Goal: Task Accomplishment & Management: Manage account settings

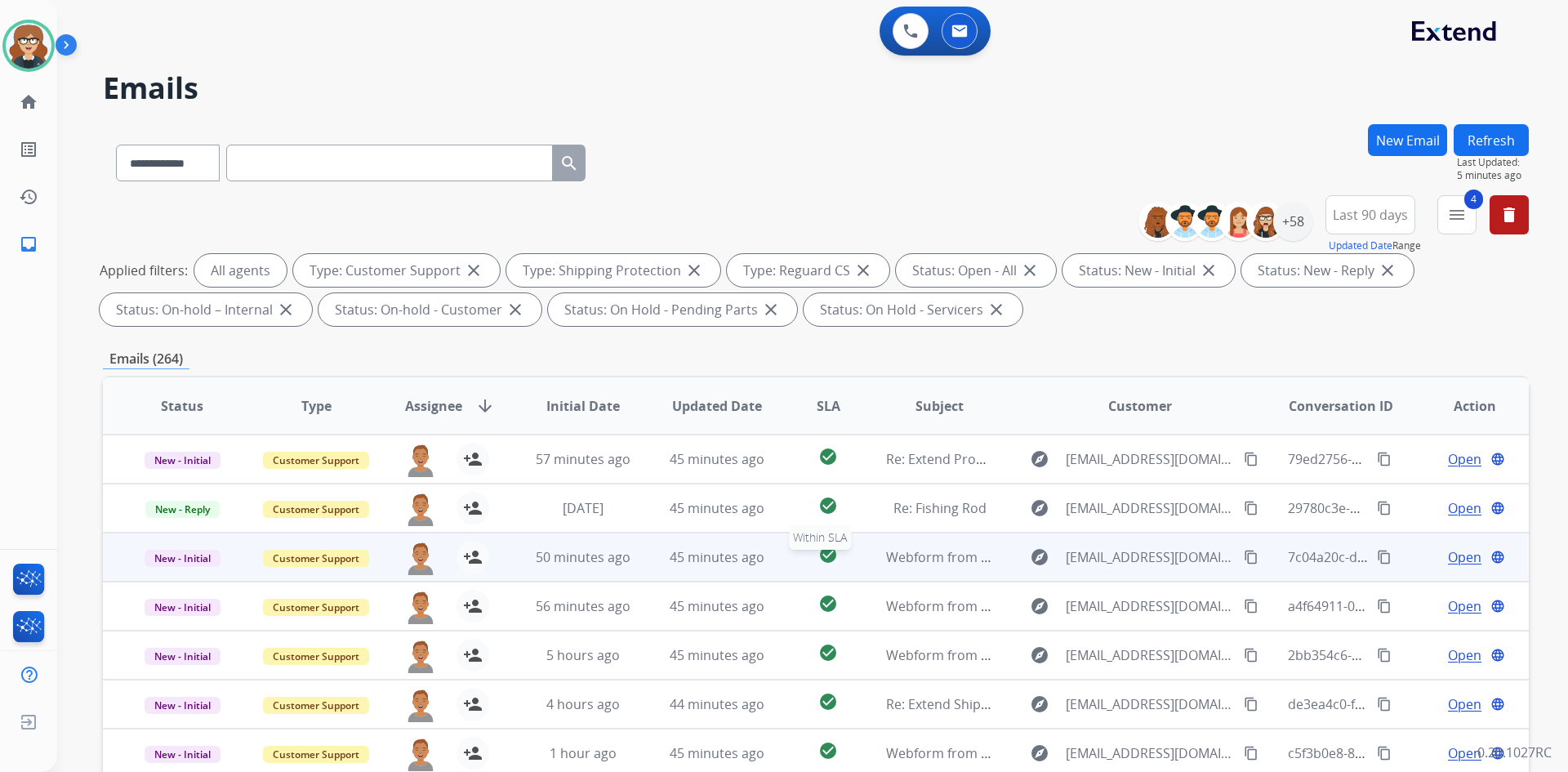
scroll to position [2, 0]
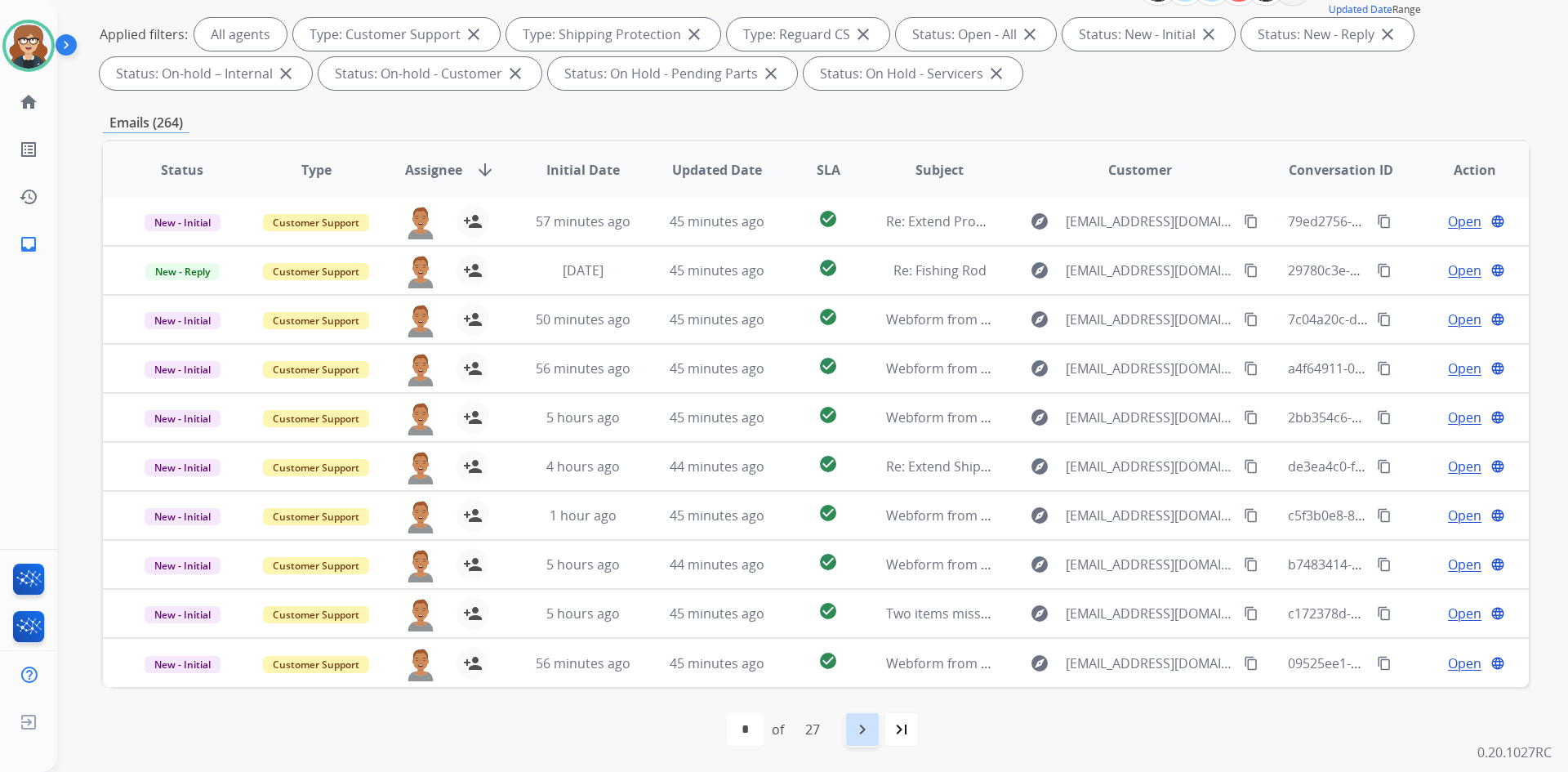
click at [864, 729] on mat-icon "navigate_next" at bounding box center [862, 729] width 19 height 19
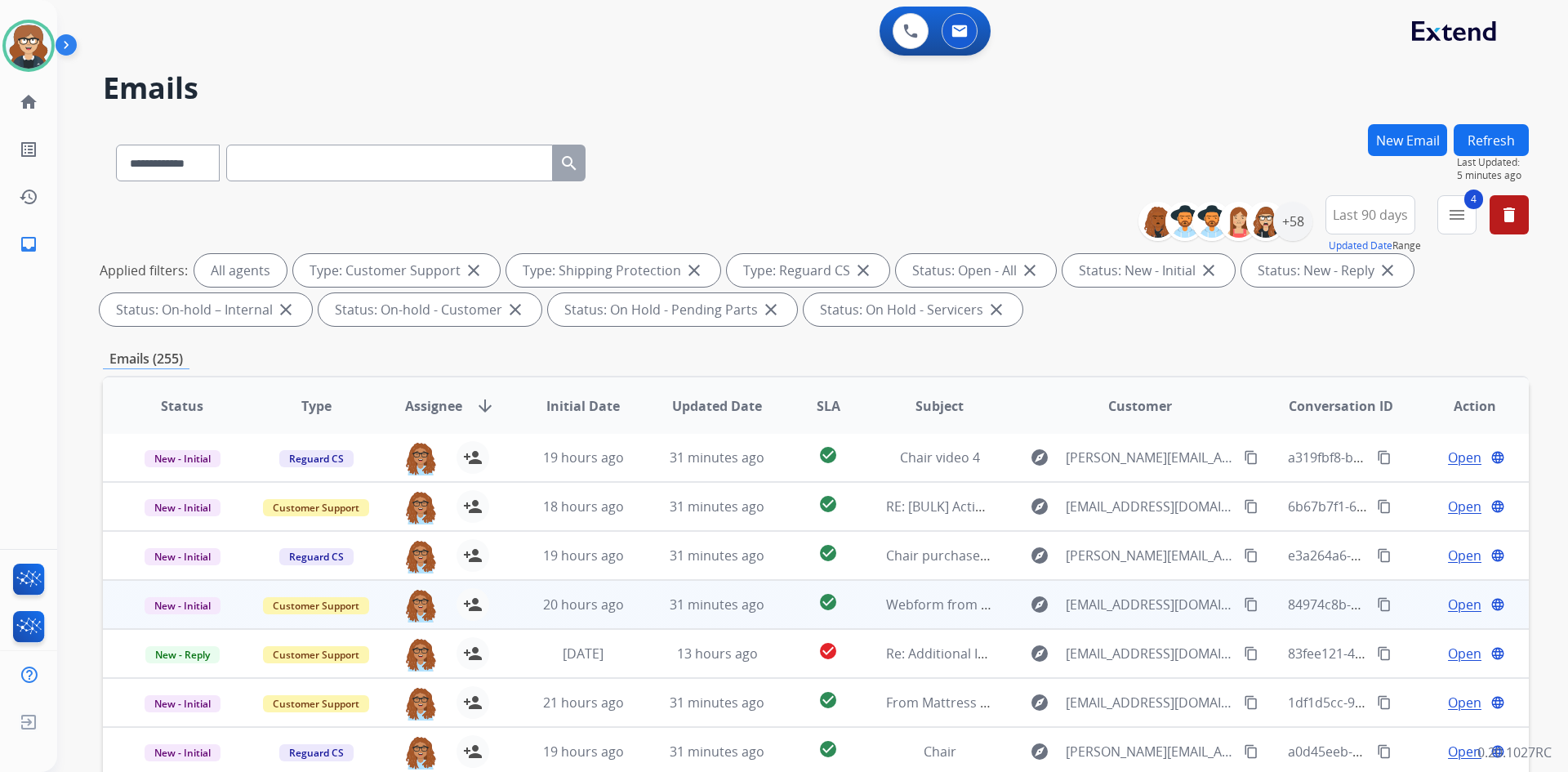
scroll to position [236, 0]
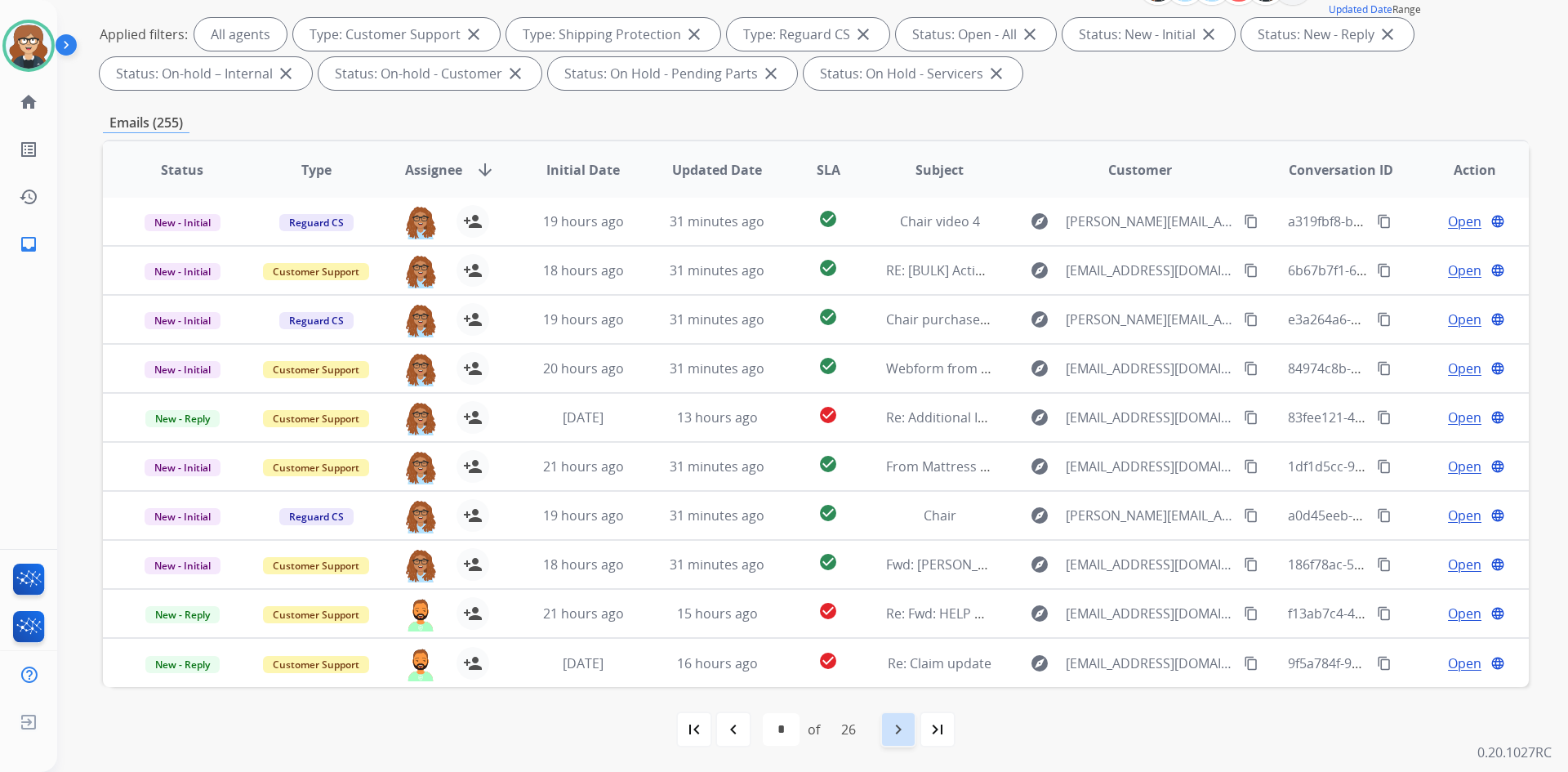
click at [904, 732] on mat-icon "navigate_next" at bounding box center [898, 729] width 19 height 19
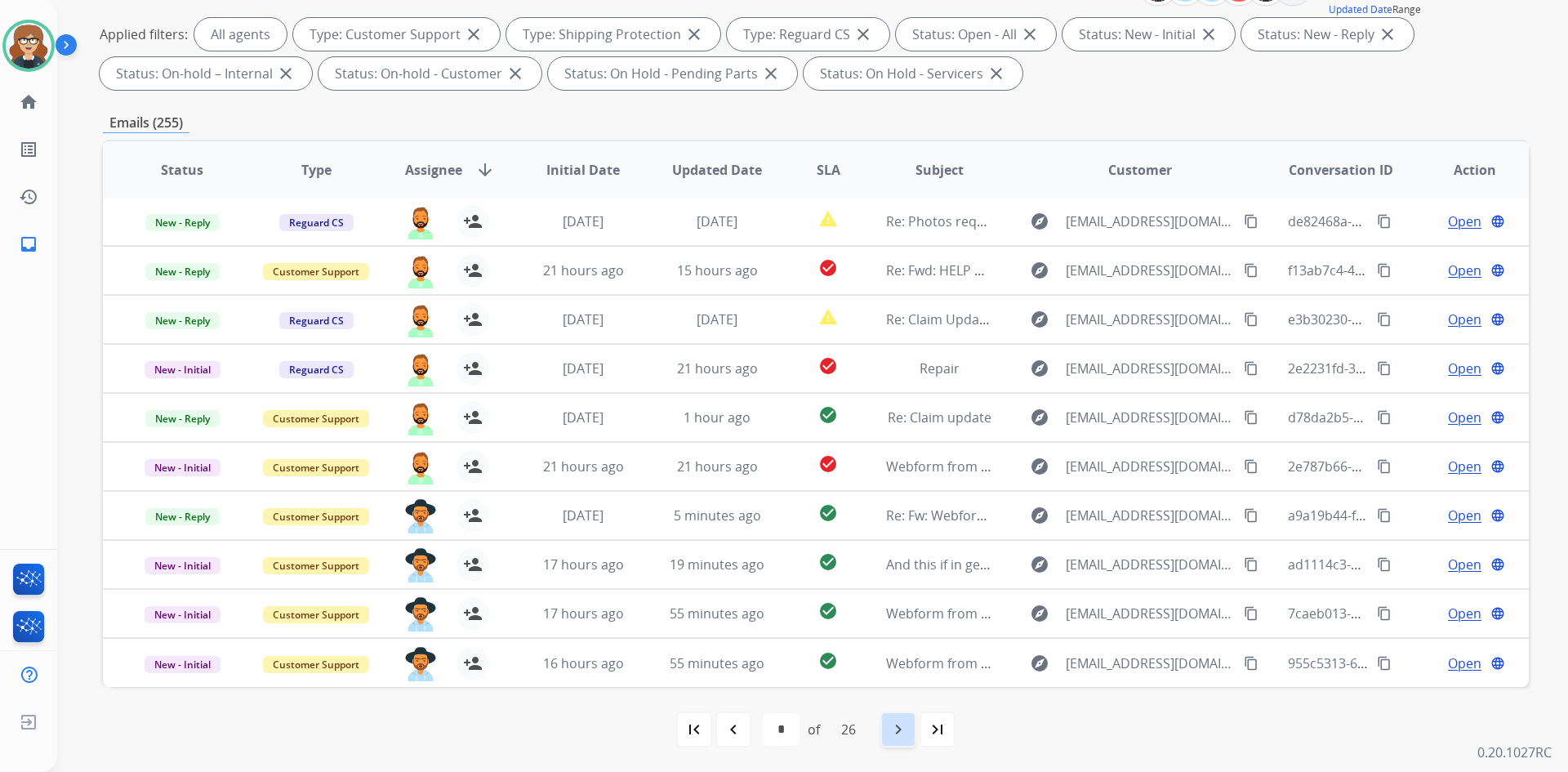
click at [895, 734] on mat-icon "navigate_next" at bounding box center [898, 729] width 19 height 19
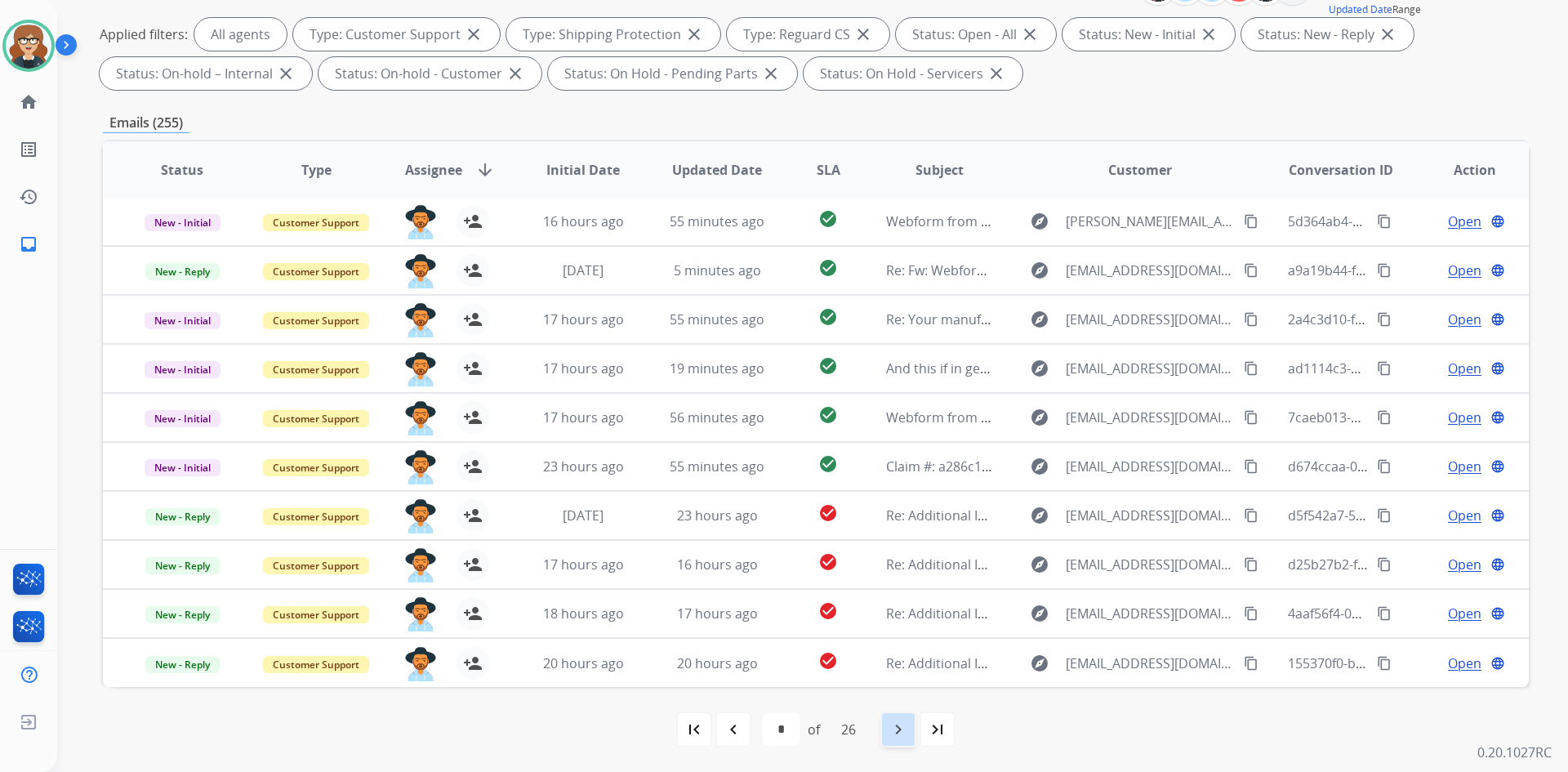
click at [900, 739] on div "navigate_next" at bounding box center [898, 729] width 36 height 36
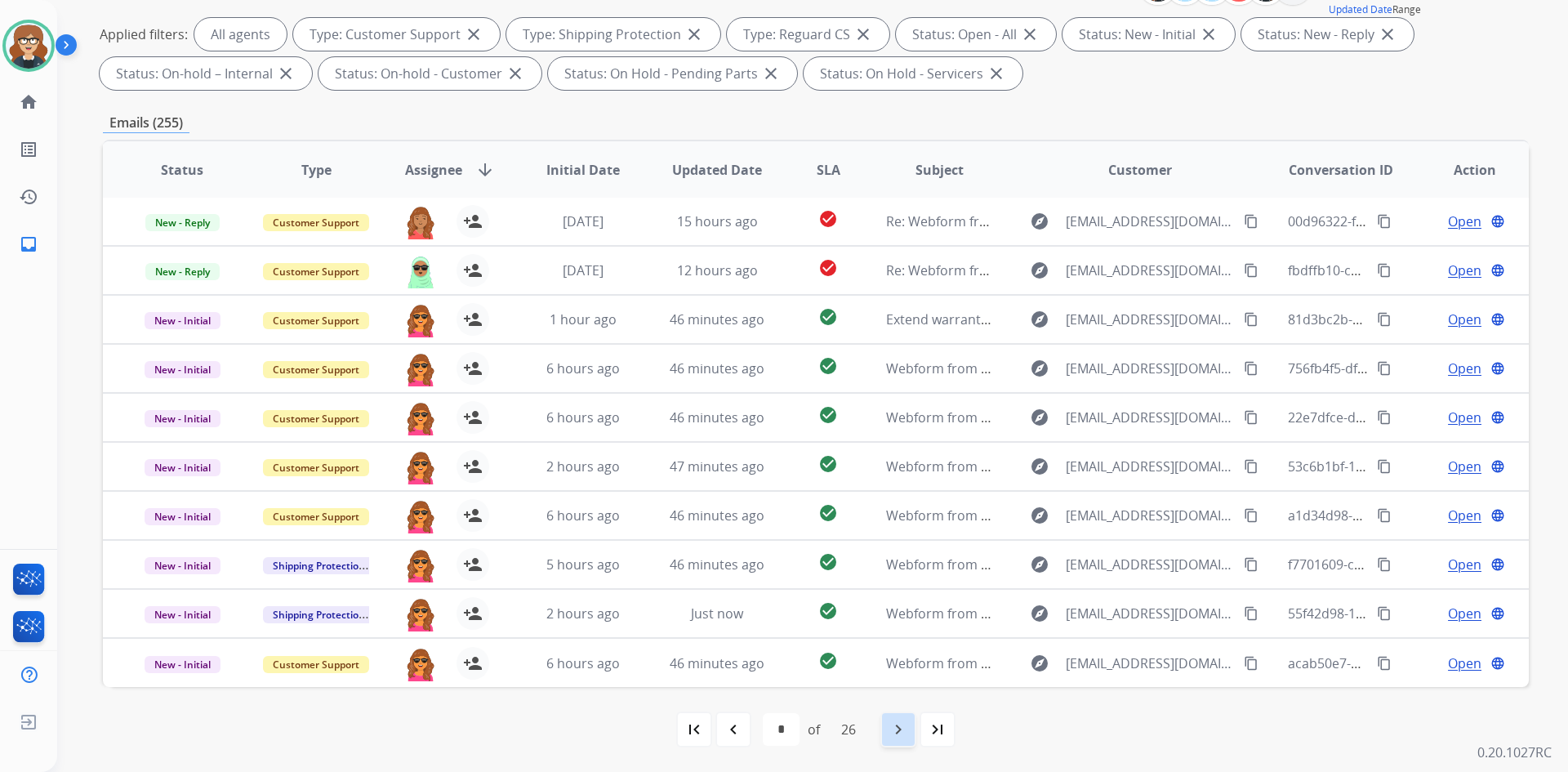
click at [907, 730] on mat-icon "navigate_next" at bounding box center [898, 729] width 19 height 19
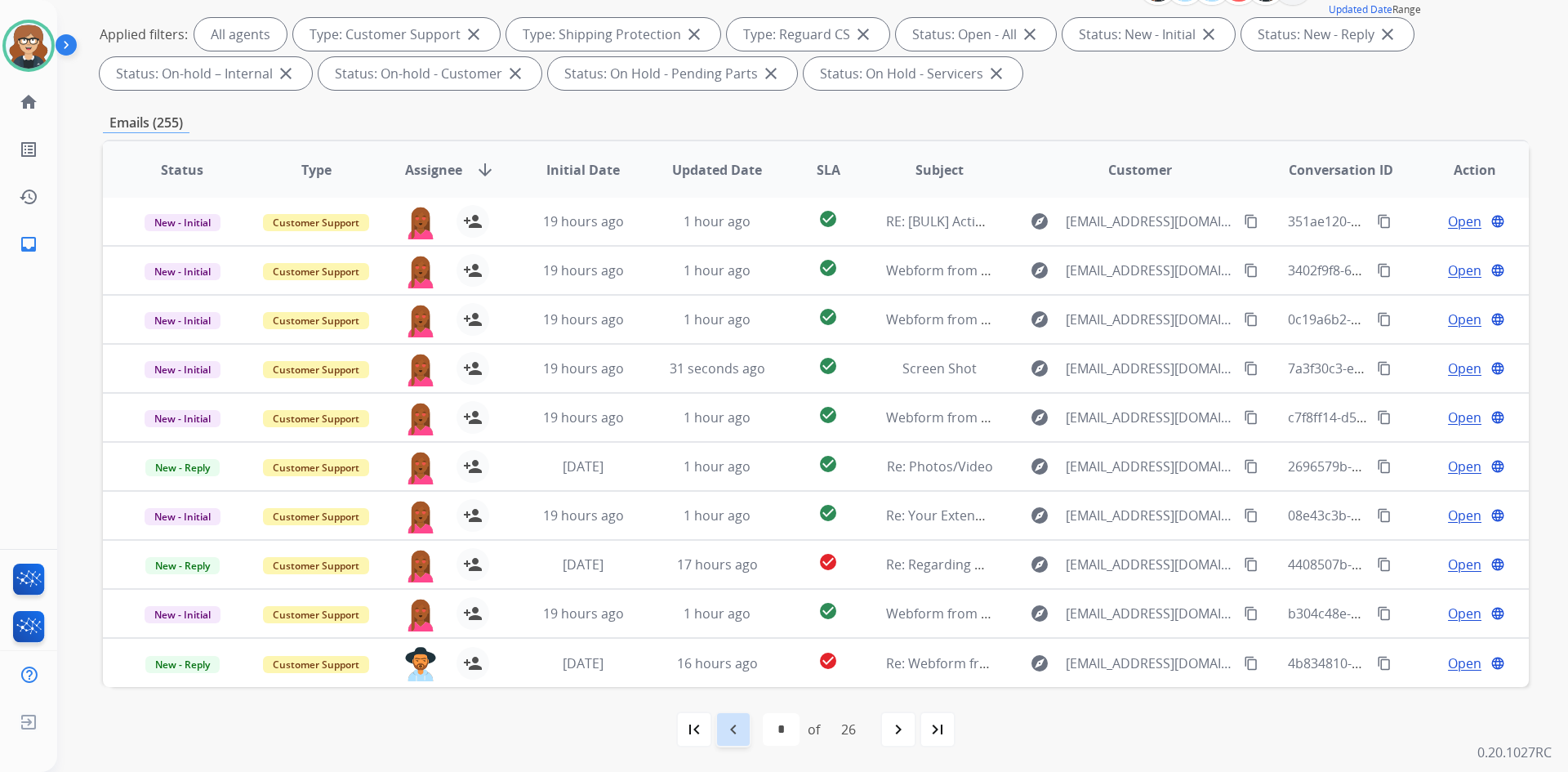
click at [723, 725] on mat-icon "navigate_before" at bounding box center [732, 729] width 19 height 19
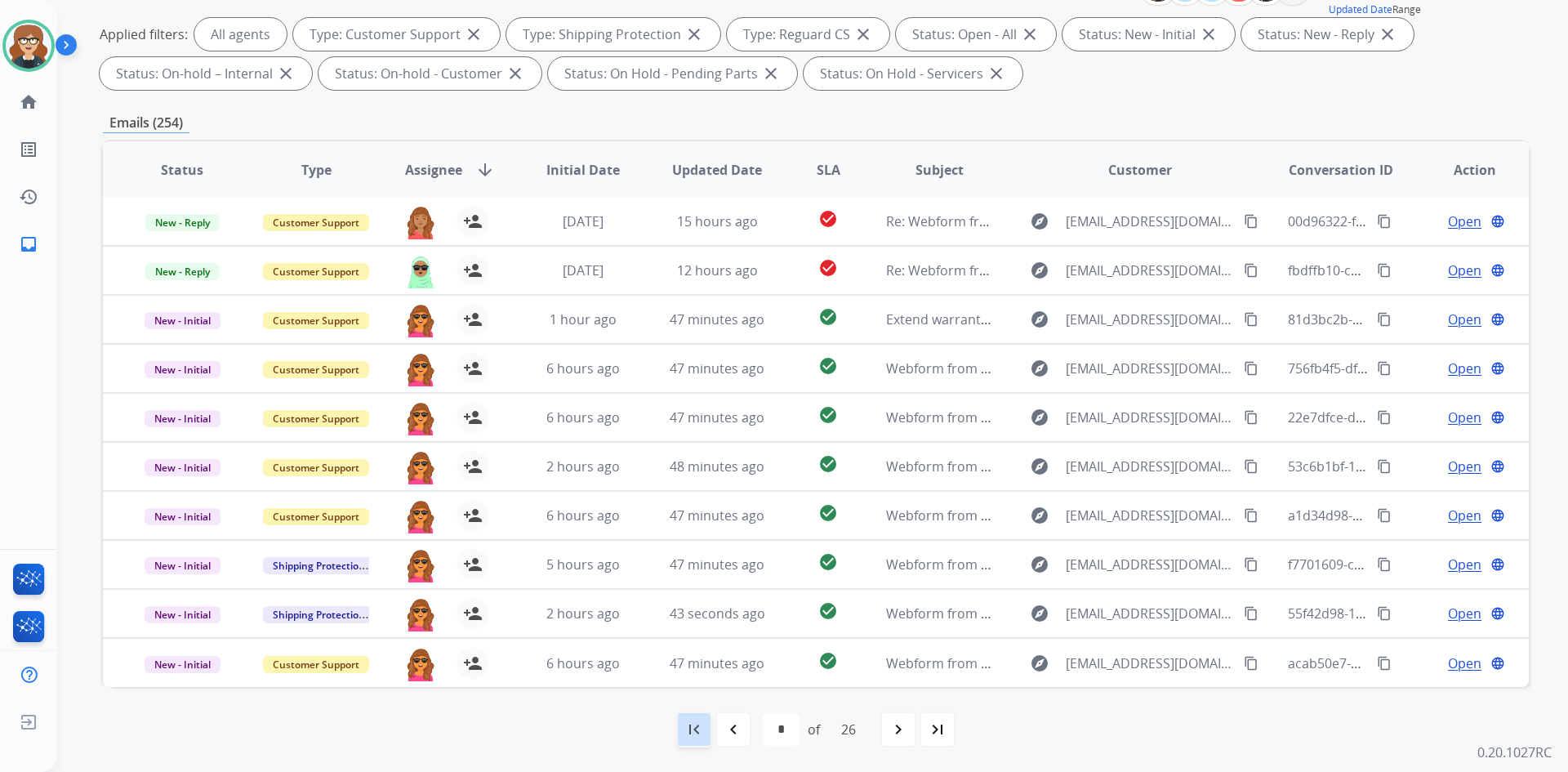
click at [693, 725] on mat-icon "first_page" at bounding box center [693, 729] width 19 height 19
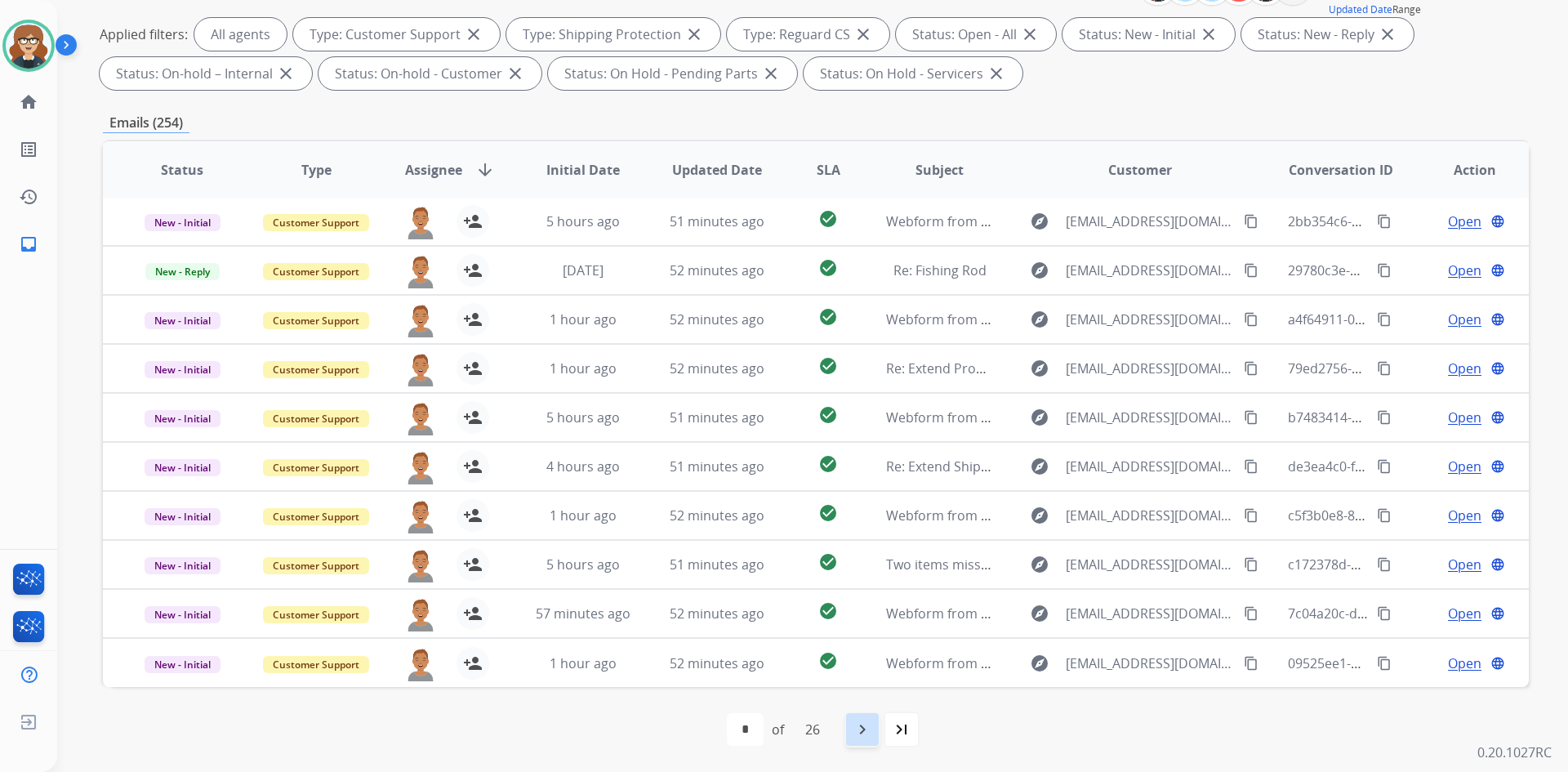
click at [869, 724] on mat-icon "navigate_next" at bounding box center [862, 729] width 19 height 19
select select "*"
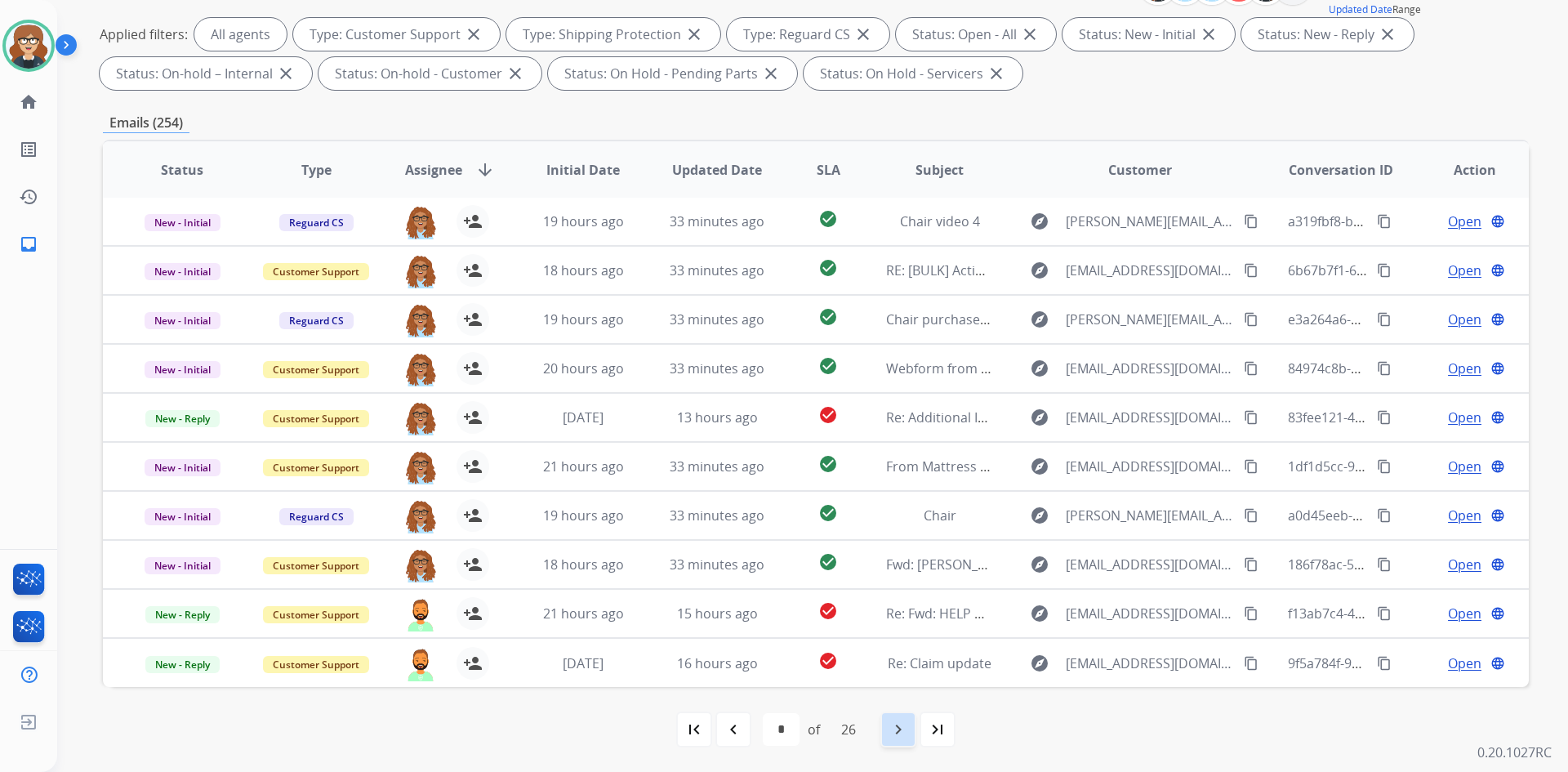
click at [903, 724] on mat-icon "navigate_next" at bounding box center [898, 729] width 19 height 19
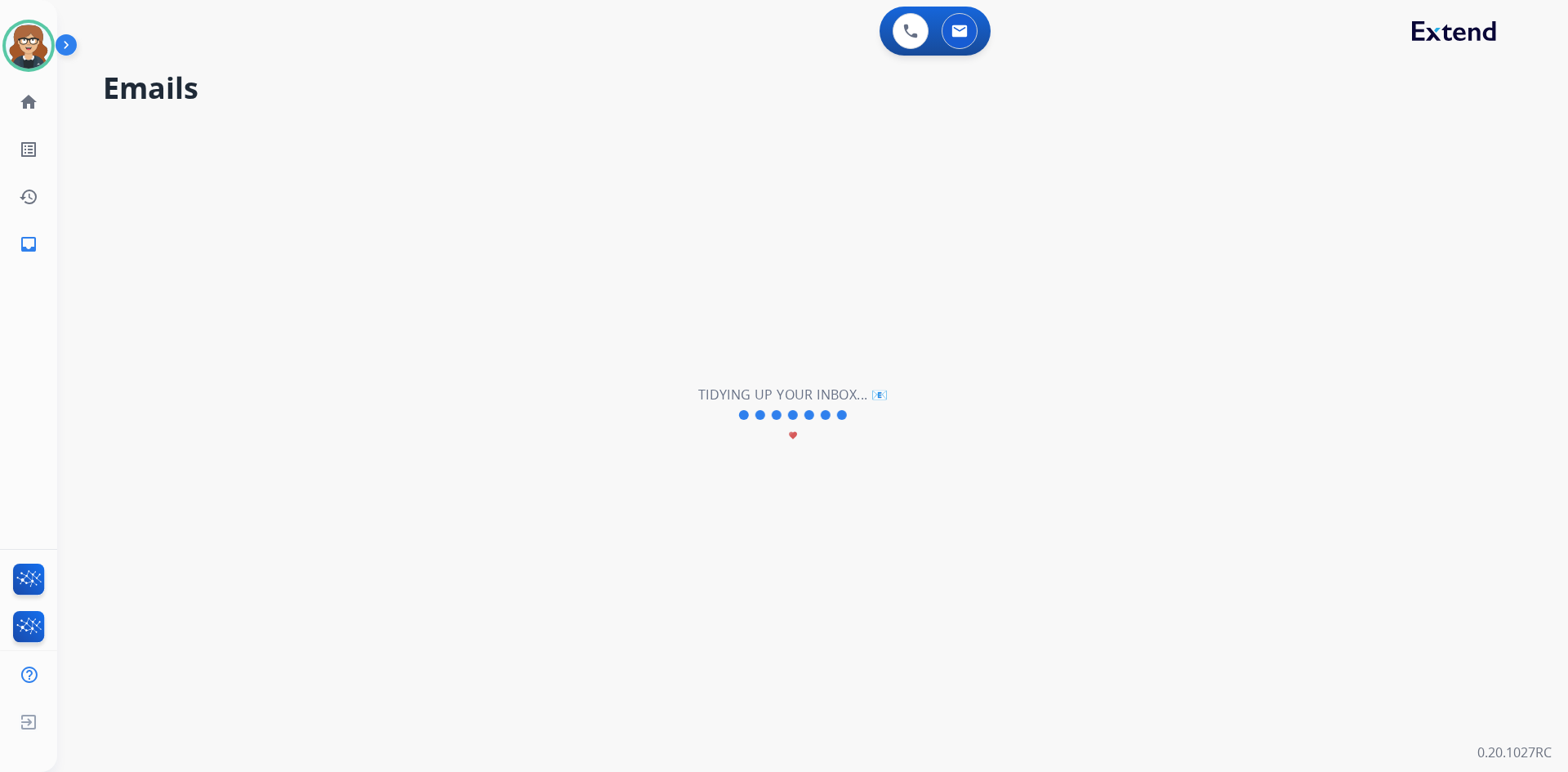
scroll to position [0, 0]
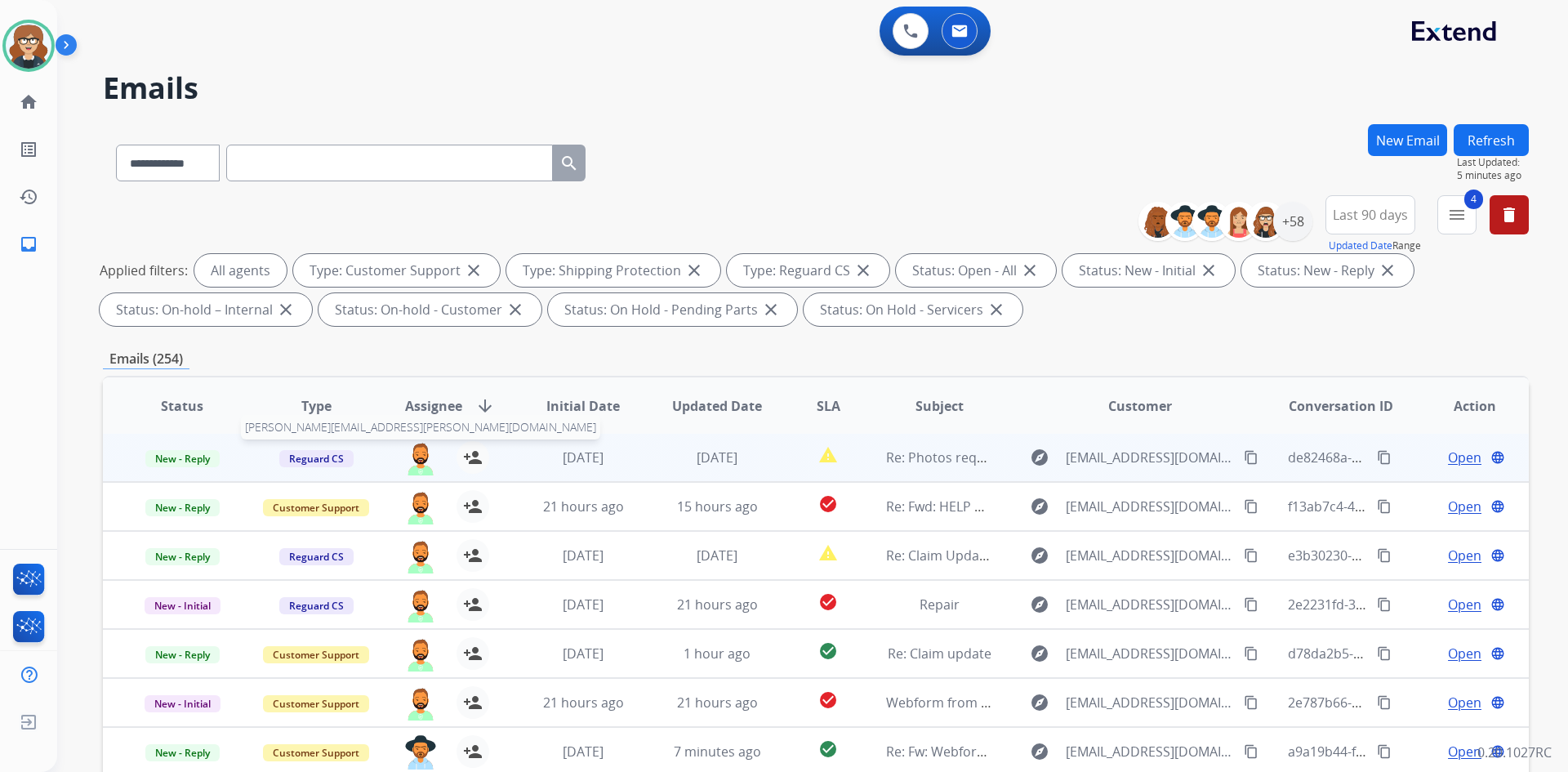
click at [422, 462] on img at bounding box center [421, 459] width 33 height 35
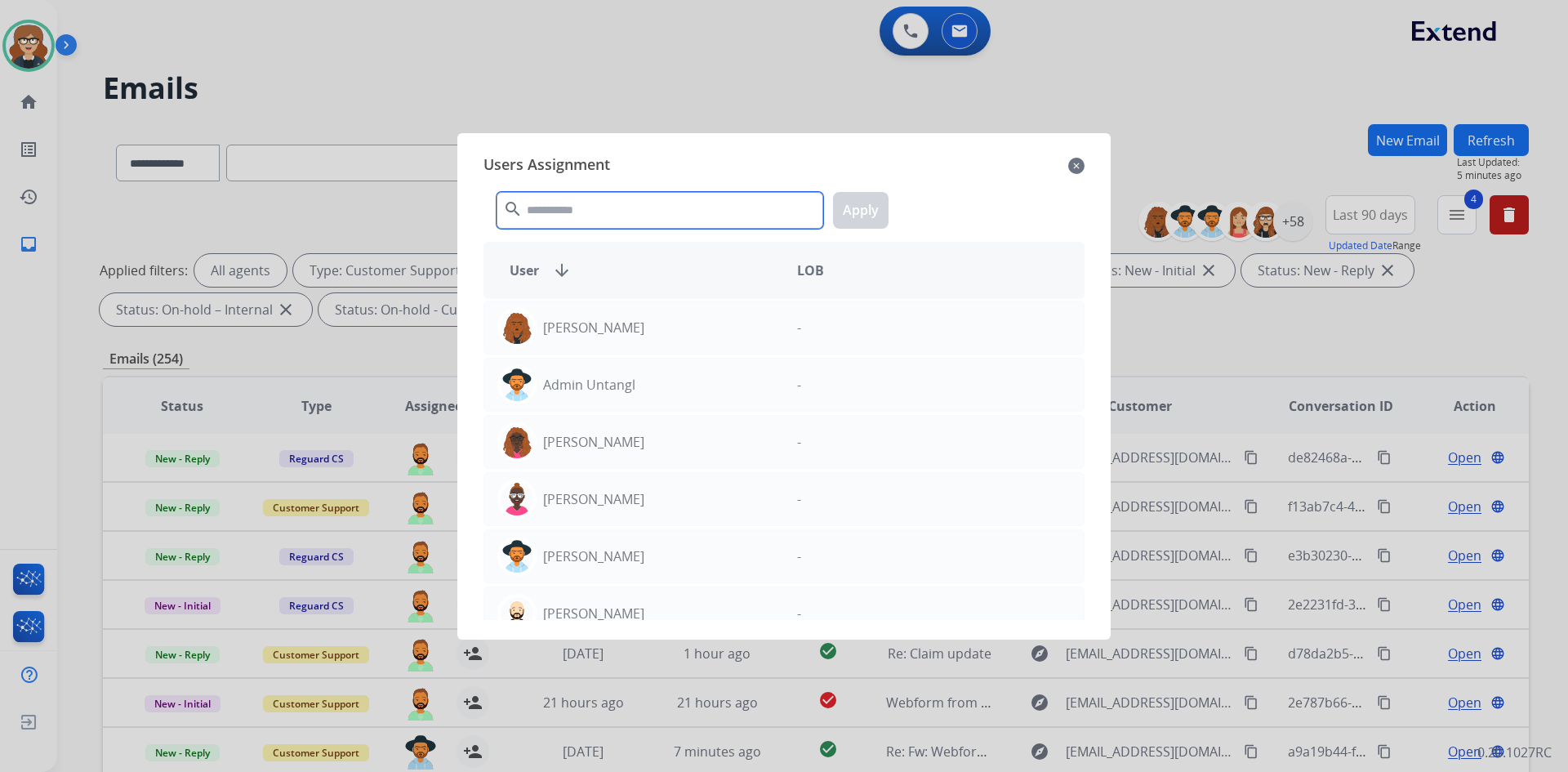
click at [627, 218] on input "text" at bounding box center [660, 210] width 327 height 37
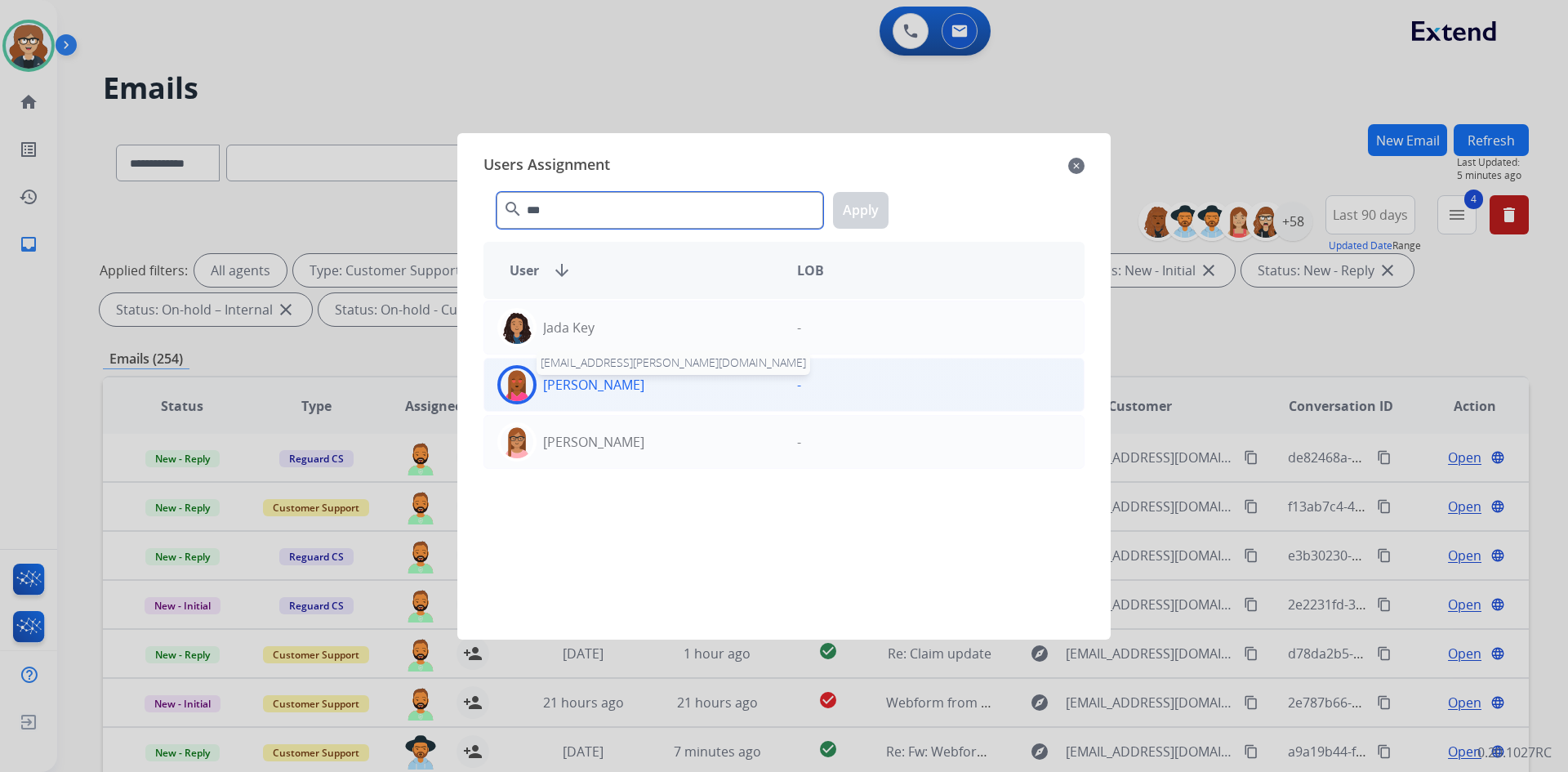
type input "***"
click at [592, 380] on p "[PERSON_NAME]" at bounding box center [594, 384] width 101 height 19
click at [857, 197] on button "Apply" at bounding box center [860, 210] width 56 height 37
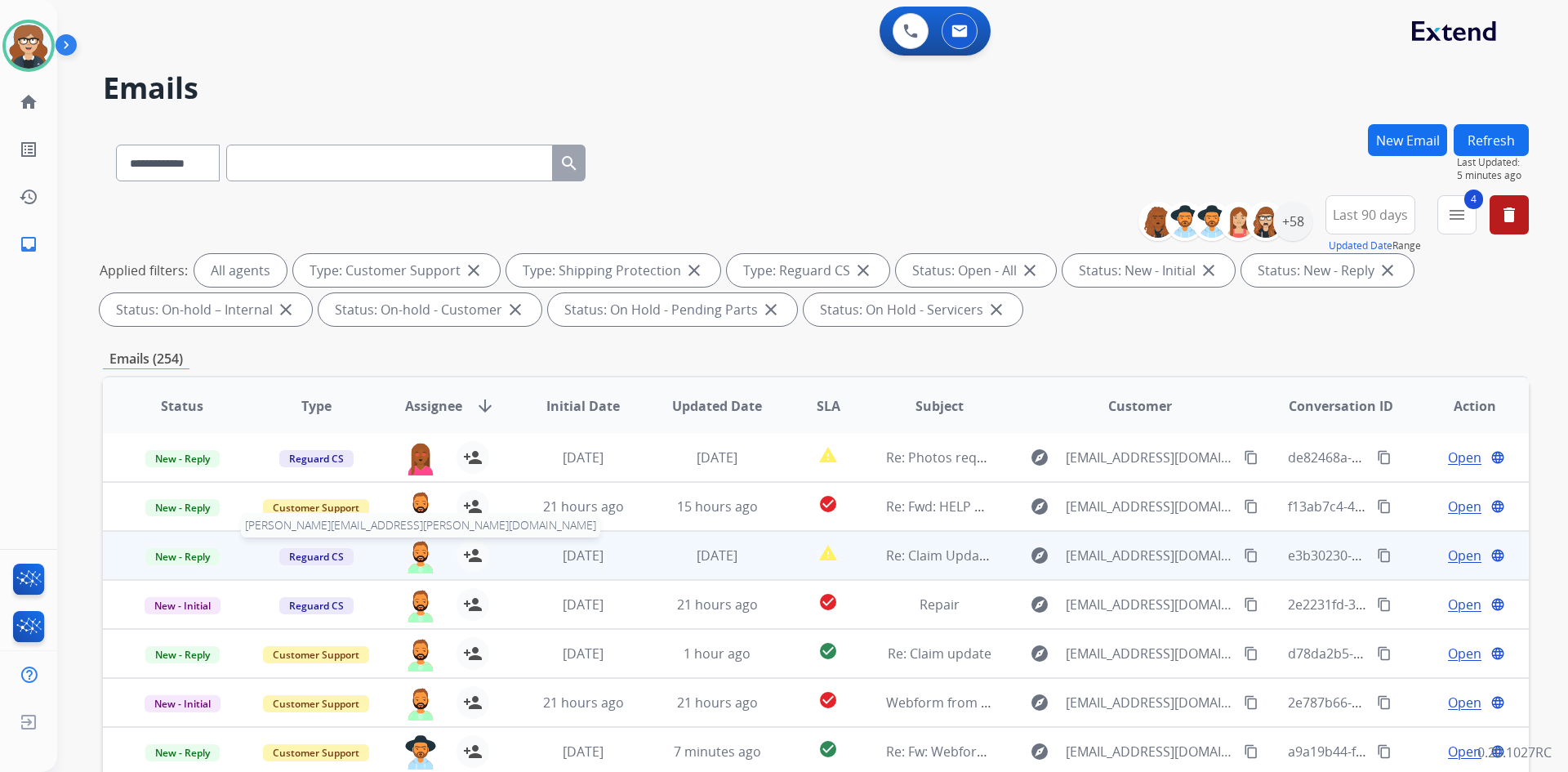
click at [415, 555] on img at bounding box center [421, 556] width 33 height 35
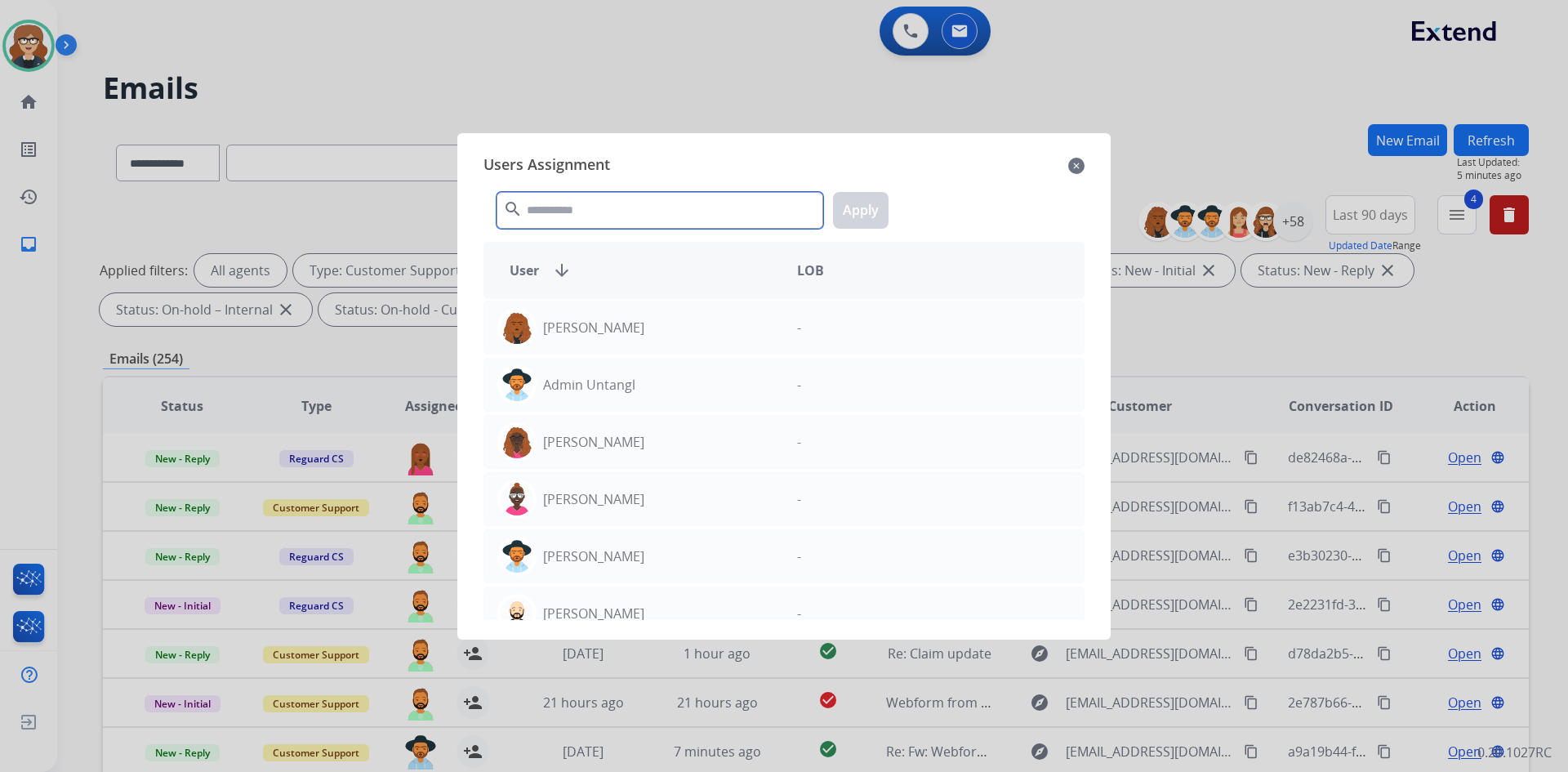
click at [554, 226] on input "text" at bounding box center [660, 210] width 327 height 37
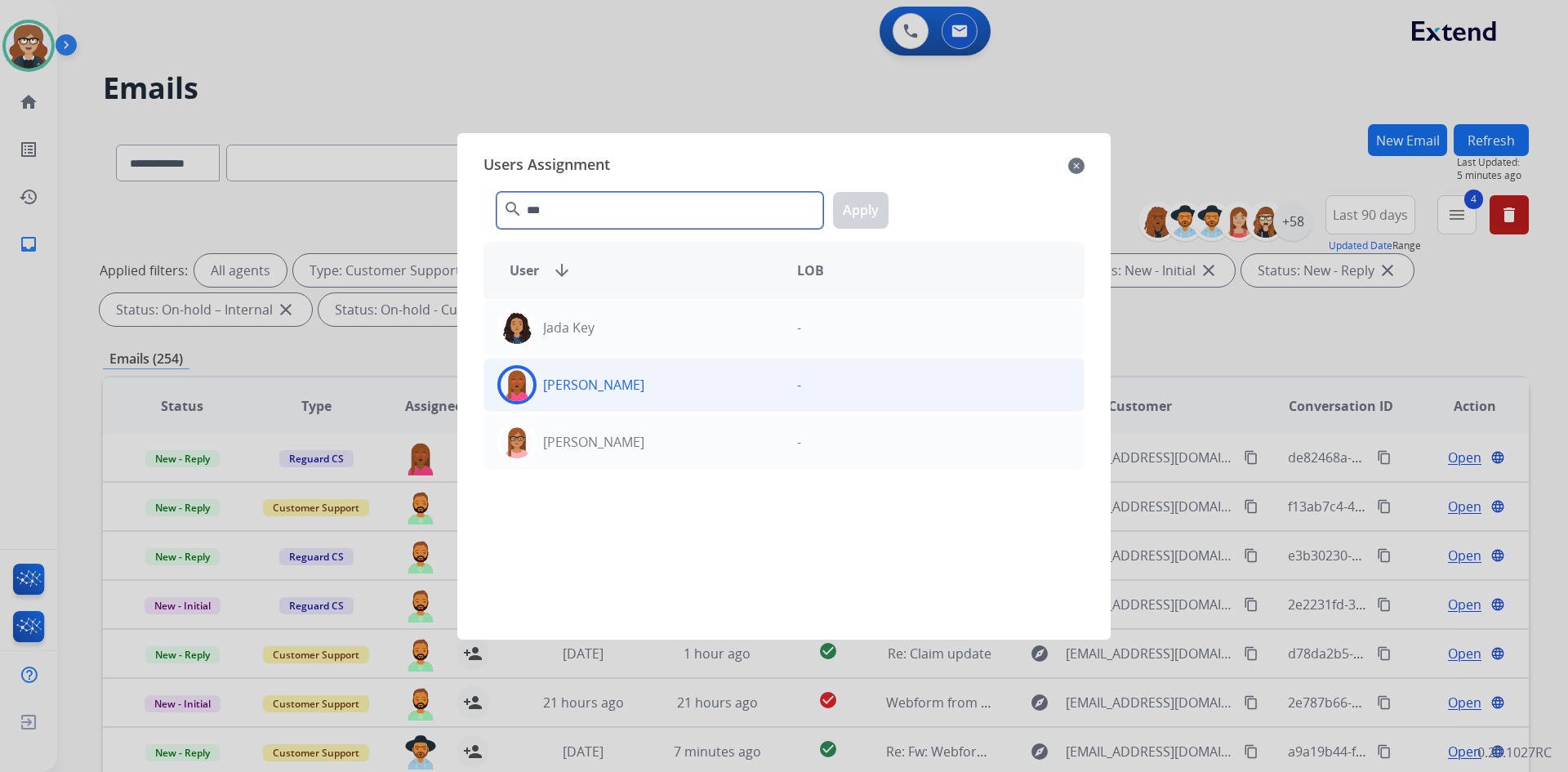
type input "***"
click at [593, 397] on div "[PERSON_NAME]" at bounding box center [634, 385] width 300 height 39
click at [852, 205] on button "Apply" at bounding box center [860, 210] width 56 height 37
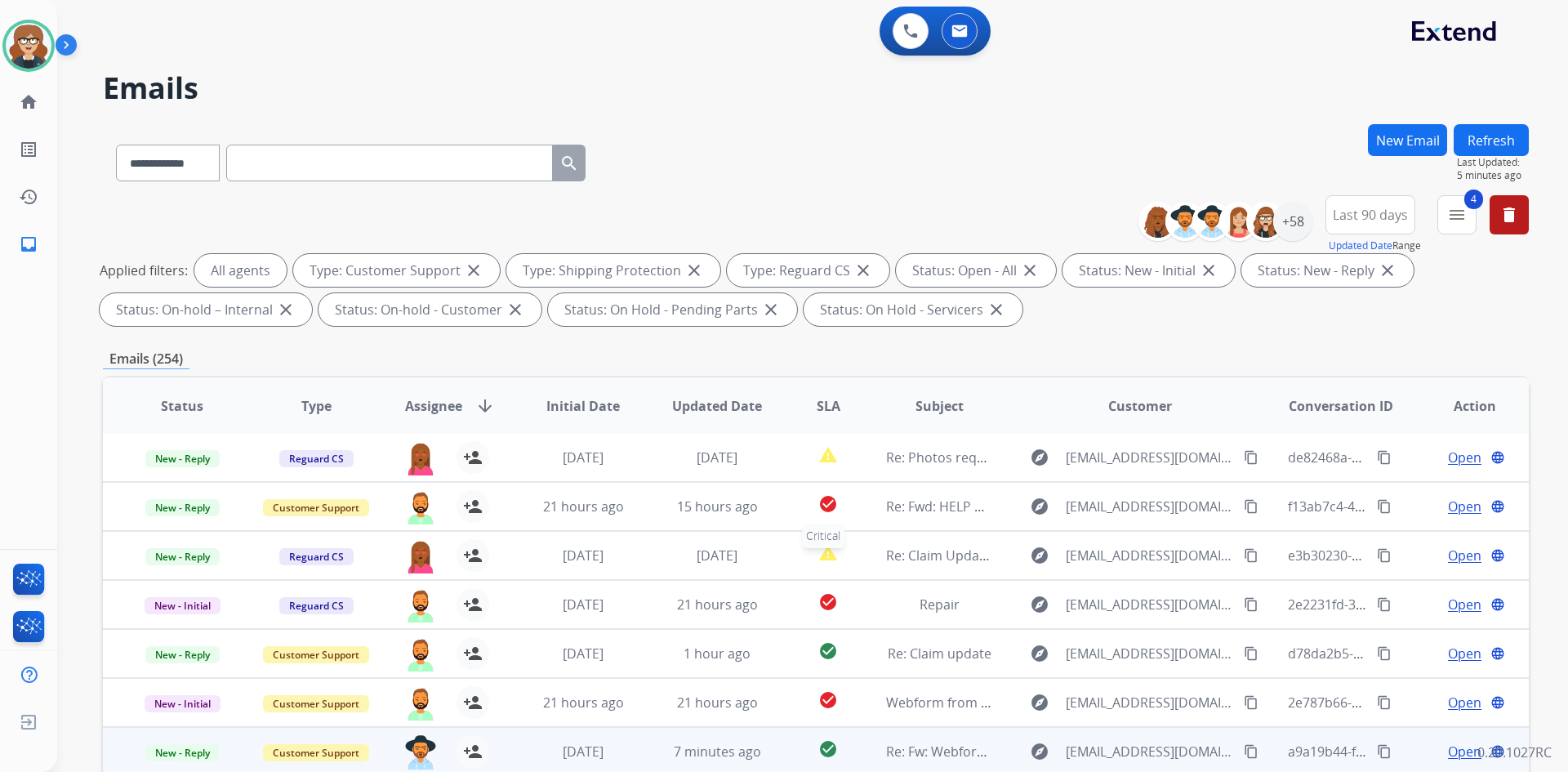
scroll to position [236, 0]
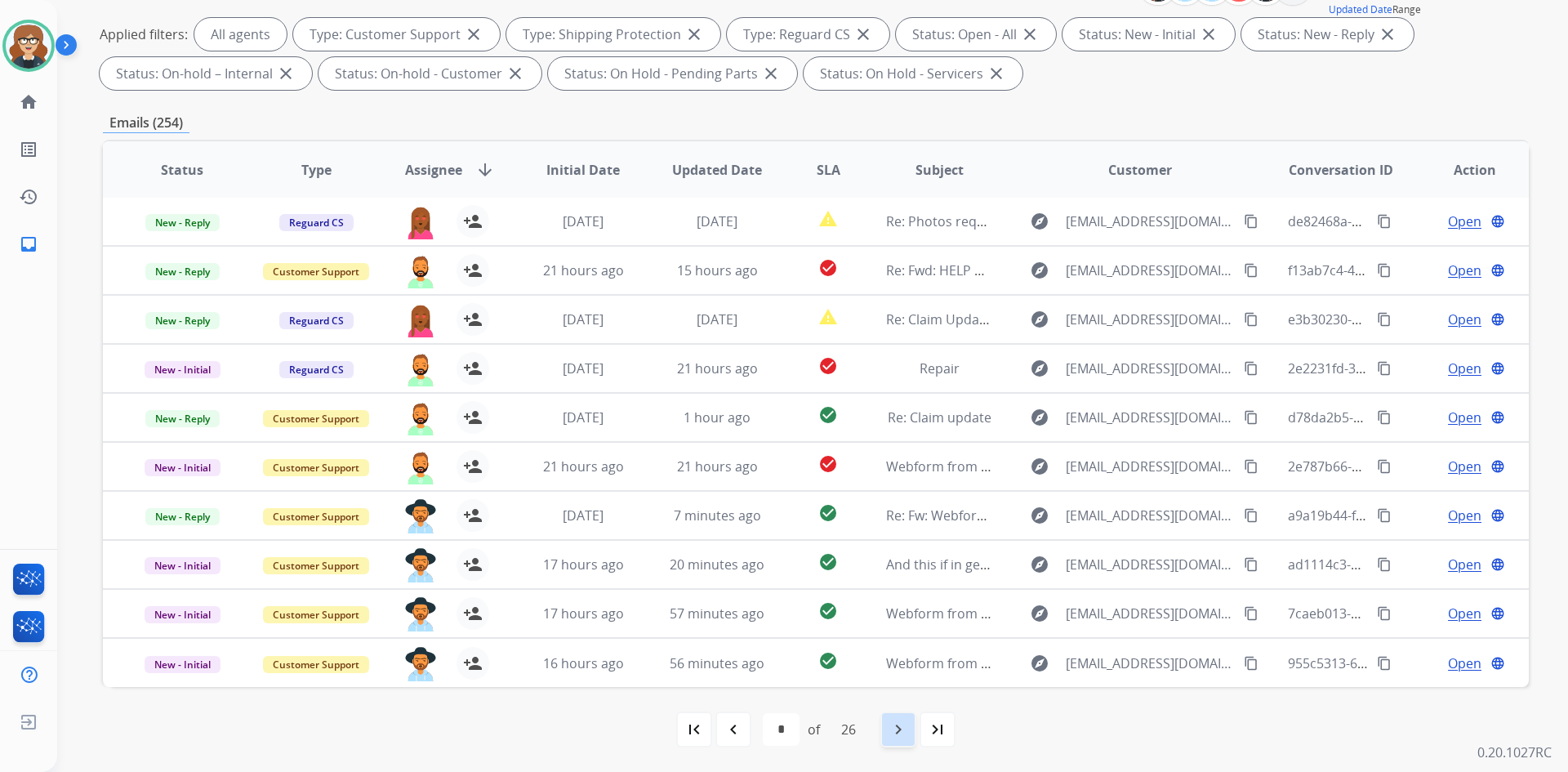
click at [898, 736] on mat-icon "navigate_next" at bounding box center [898, 729] width 19 height 19
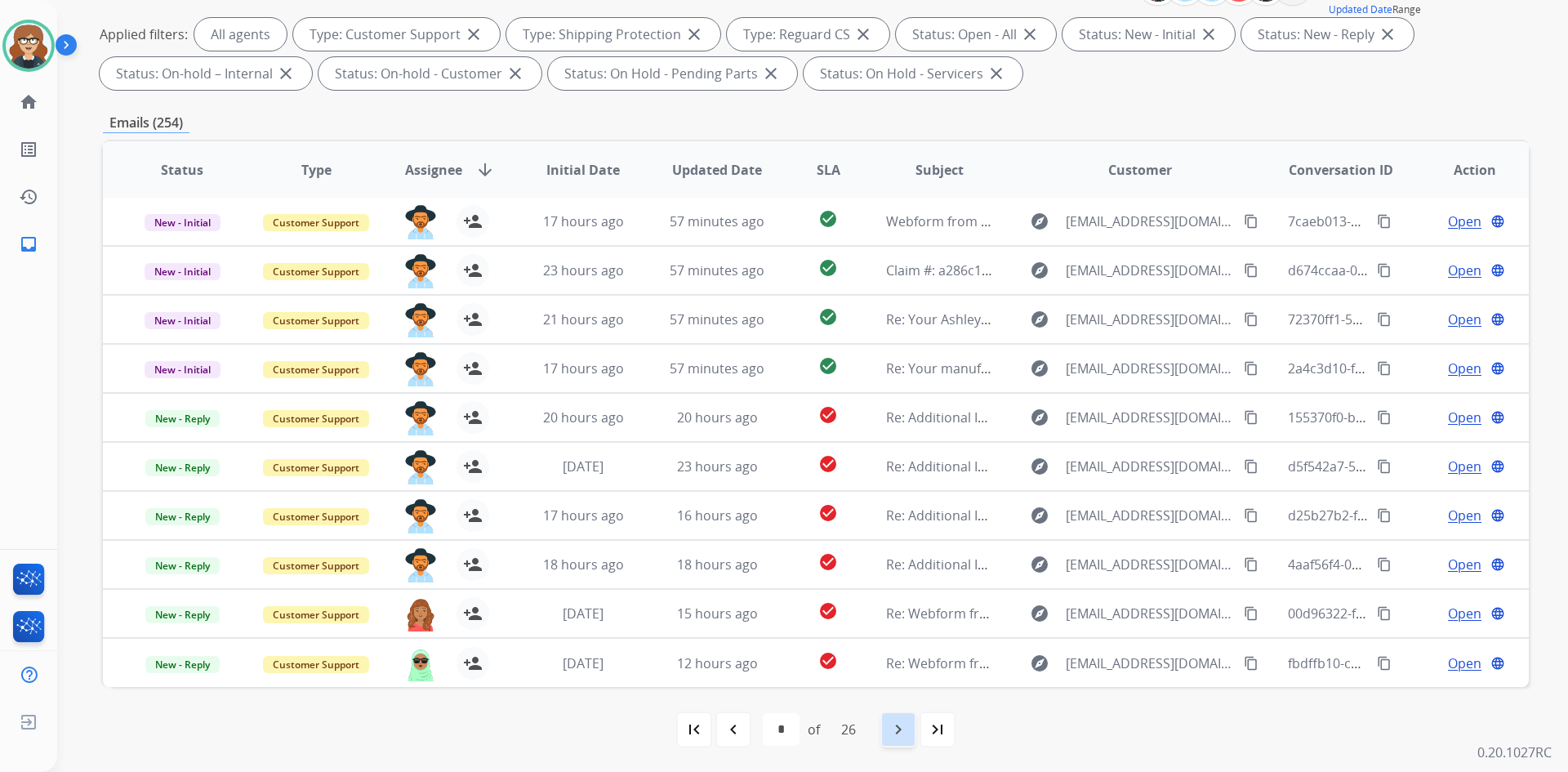
click at [897, 722] on mat-icon "navigate_next" at bounding box center [898, 729] width 19 height 19
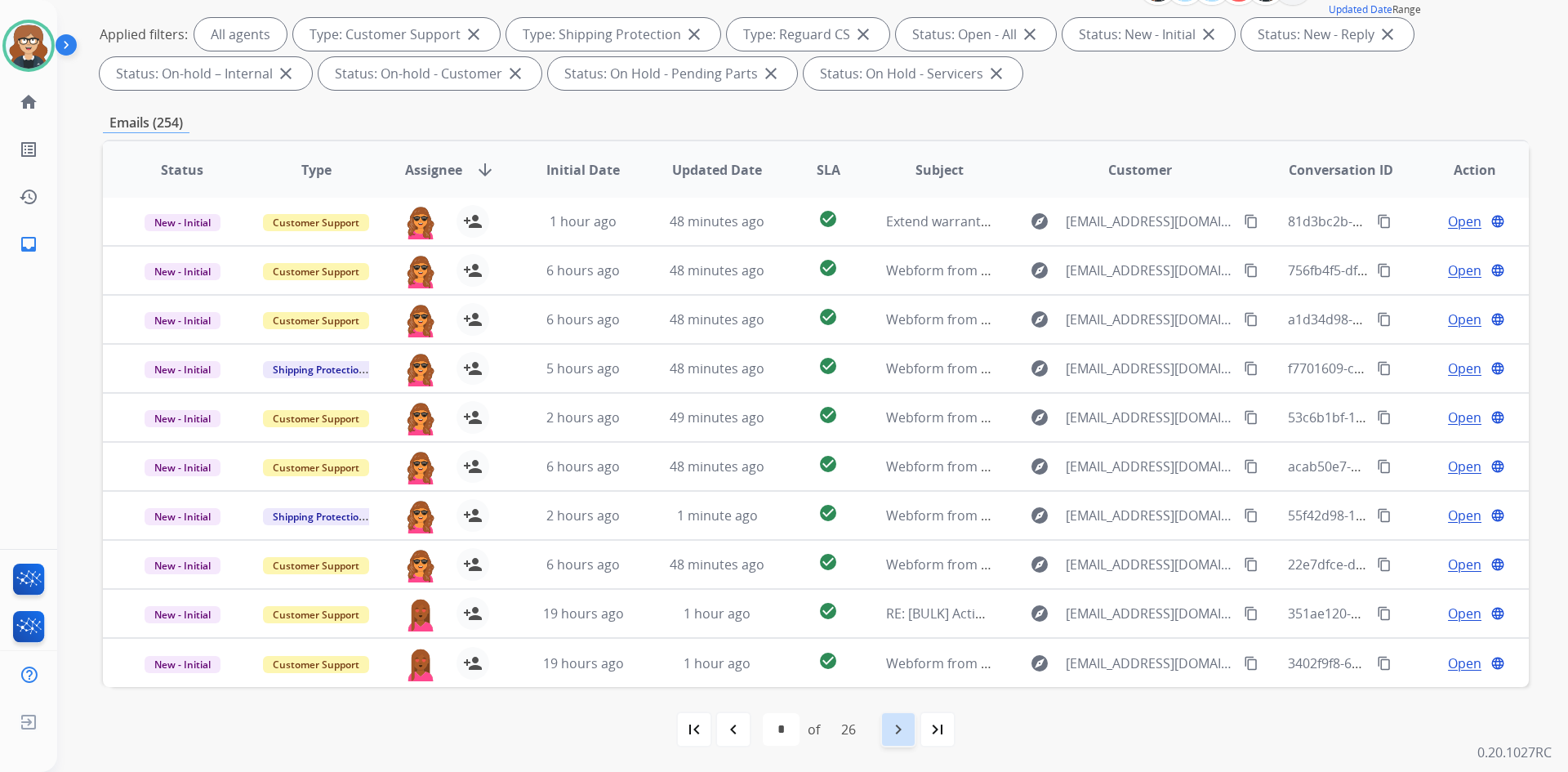
click at [891, 732] on mat-icon "navigate_next" at bounding box center [898, 729] width 19 height 19
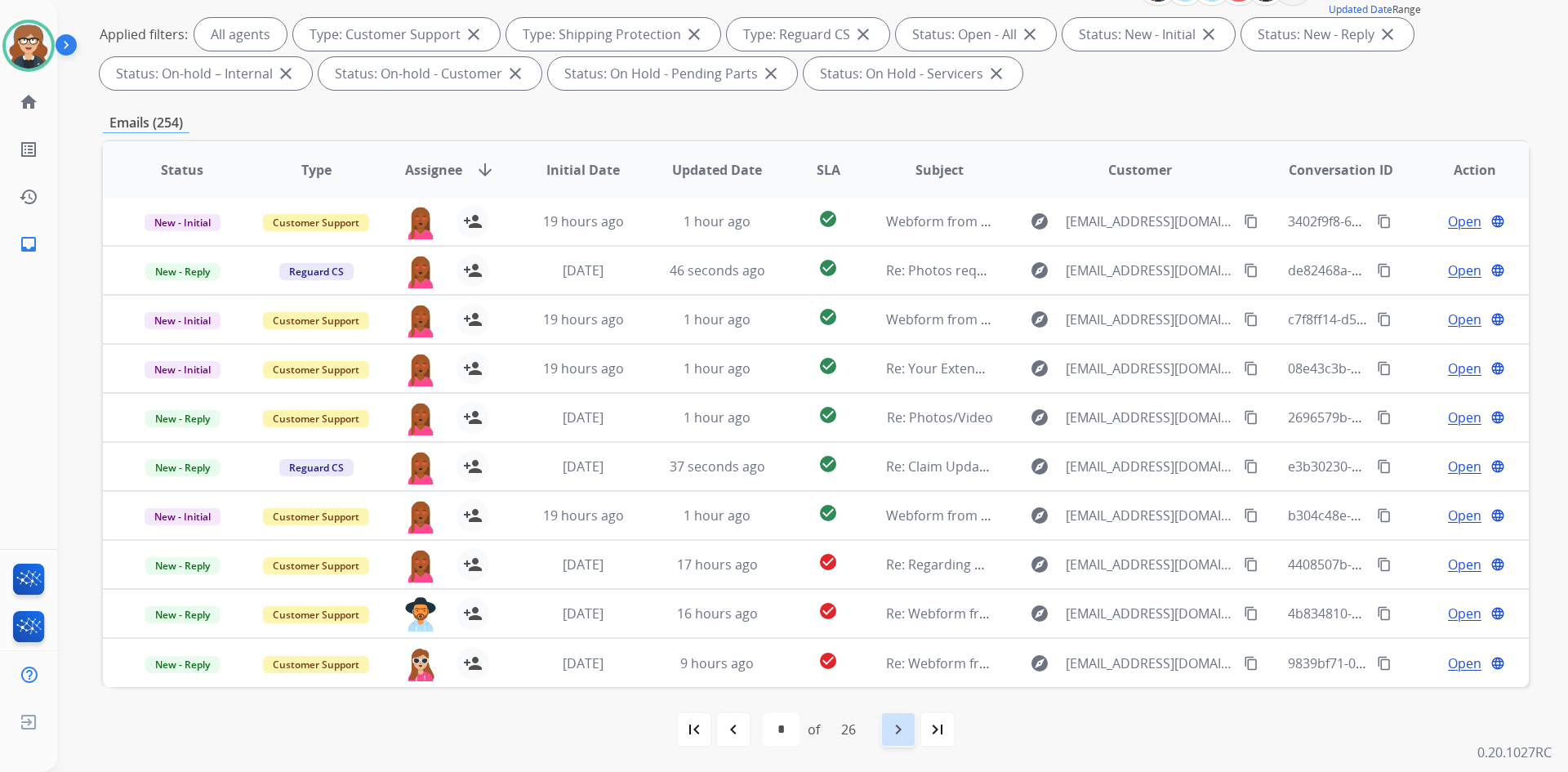
click at [908, 732] on mat-icon "navigate_next" at bounding box center [898, 729] width 19 height 19
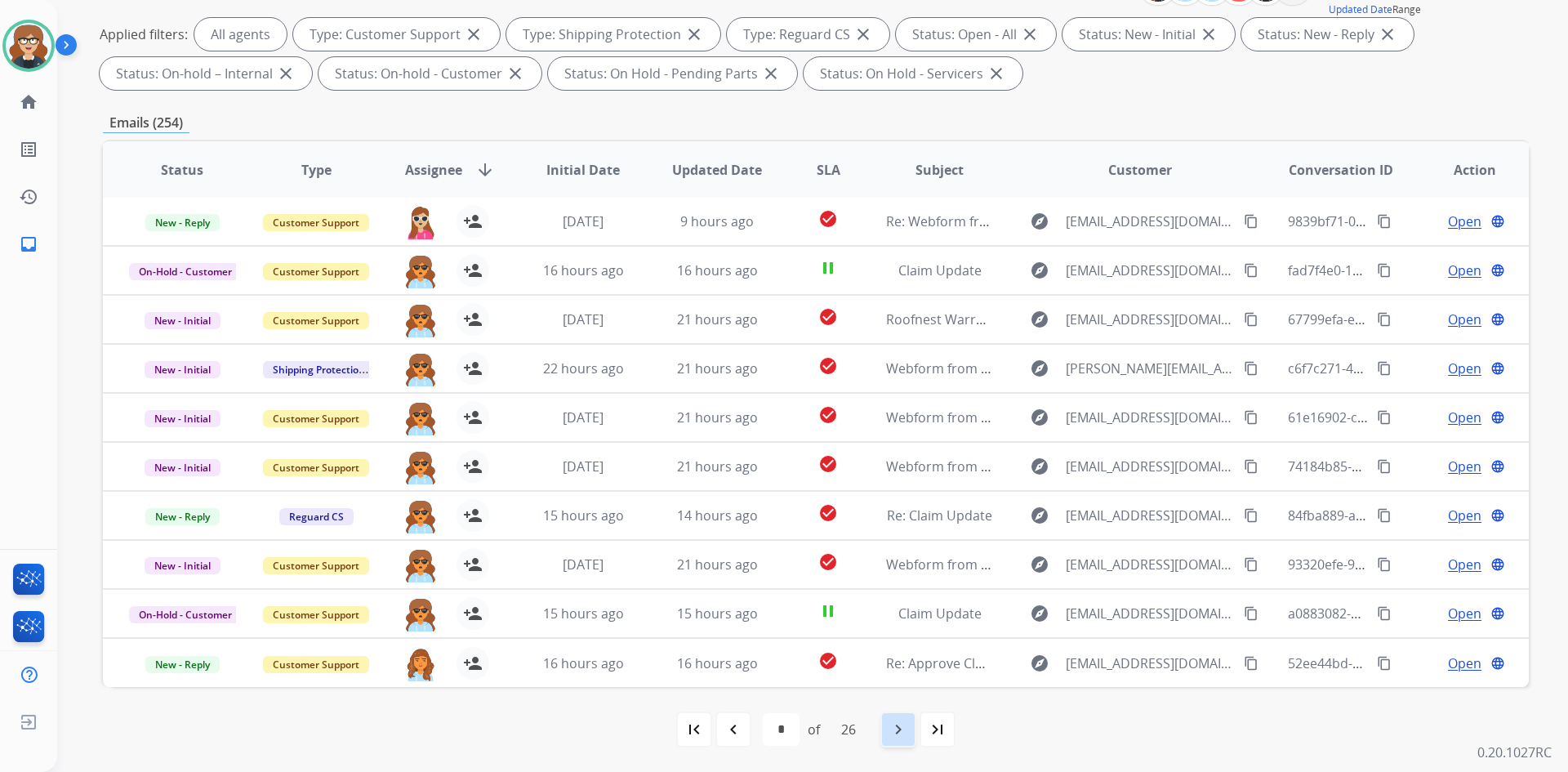
click at [908, 727] on mat-icon "navigate_next" at bounding box center [898, 729] width 19 height 19
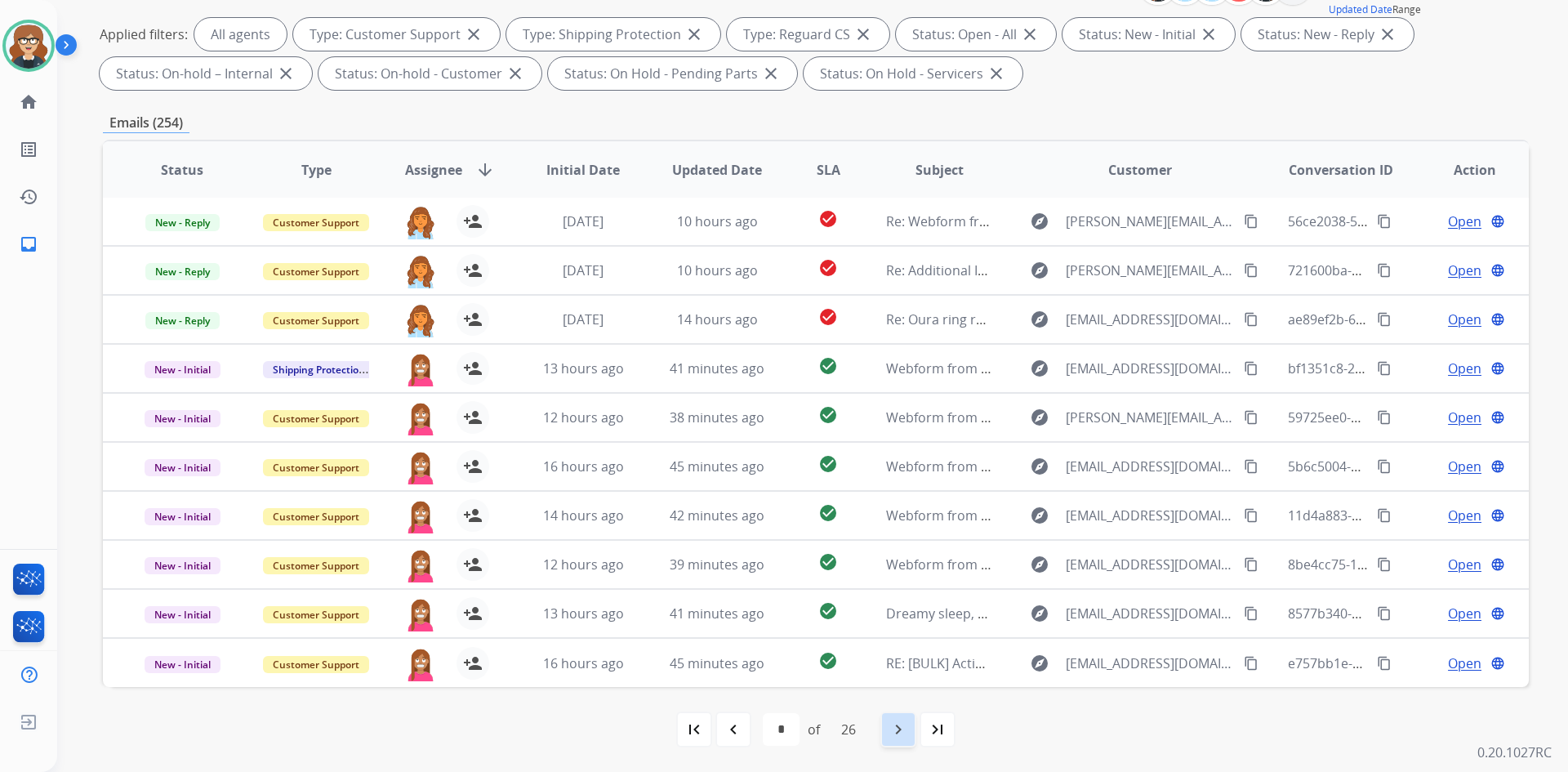
click at [896, 730] on mat-icon "navigate_next" at bounding box center [898, 729] width 19 height 19
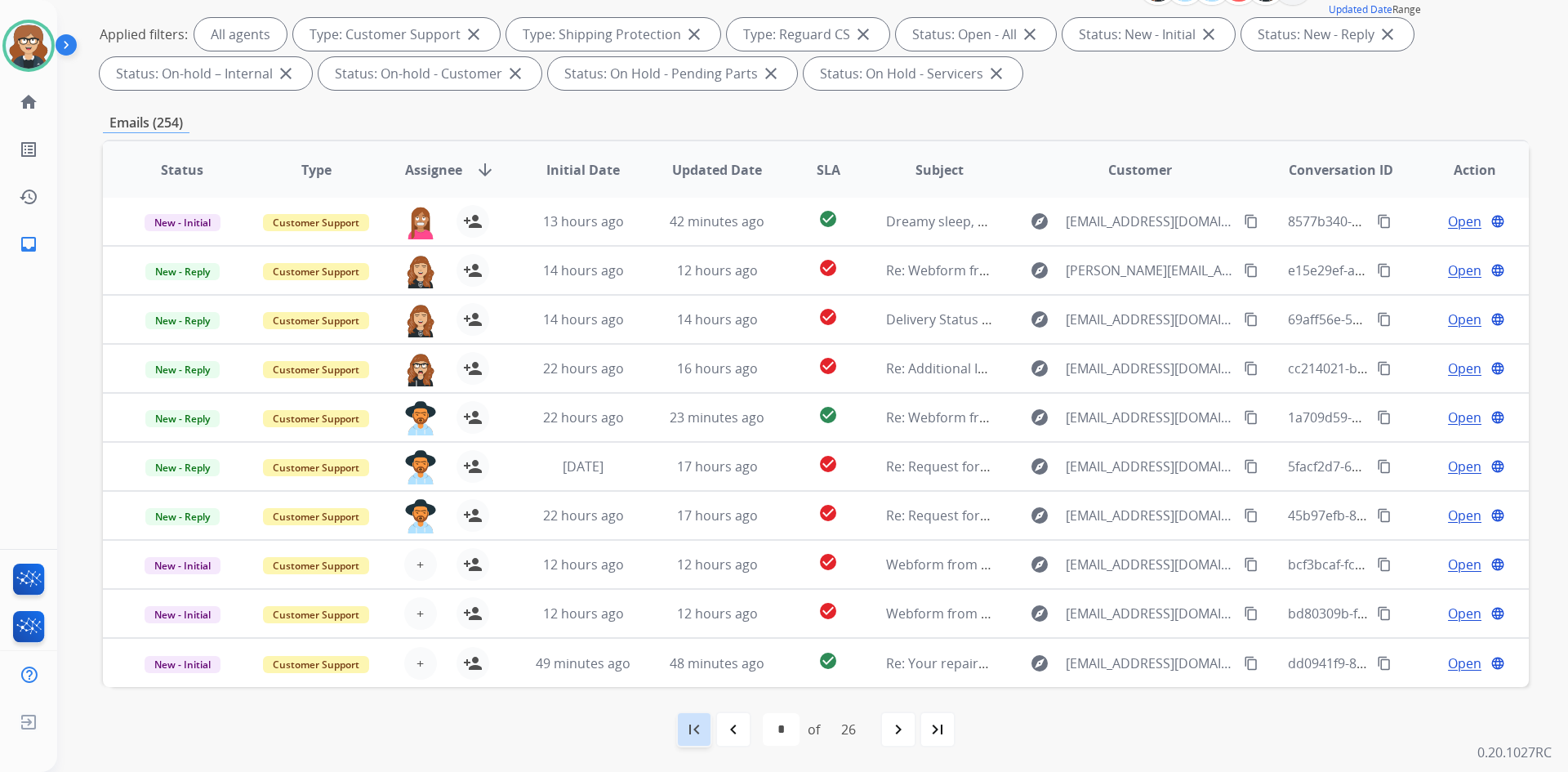
click at [693, 735] on mat-icon "first_page" at bounding box center [693, 729] width 19 height 19
select select "*"
